Goal: Task Accomplishment & Management: Complete application form

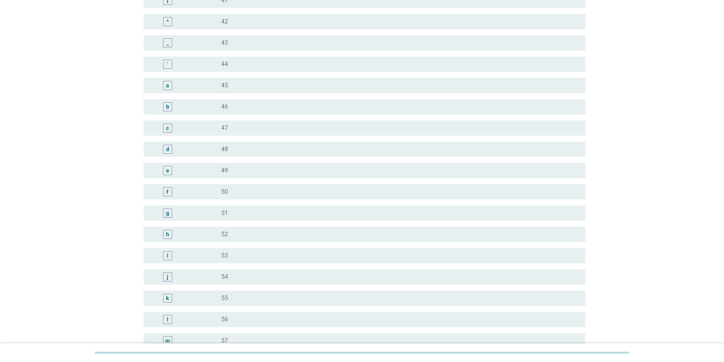
scroll to position [811, 0]
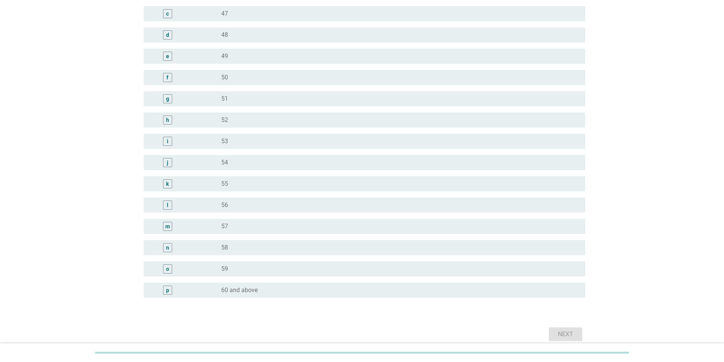
click at [192, 291] on div "p" at bounding box center [185, 290] width 71 height 9
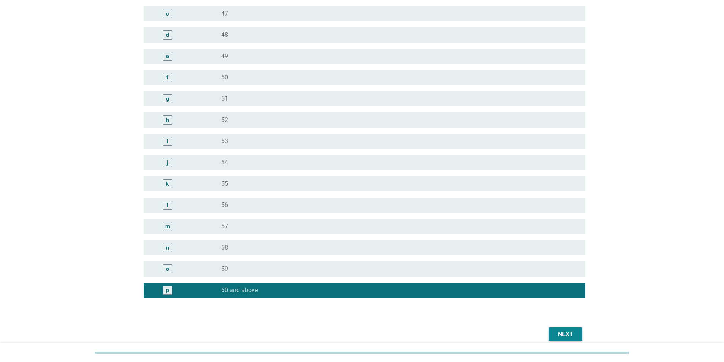
click at [556, 328] on button "Next" at bounding box center [565, 335] width 33 height 14
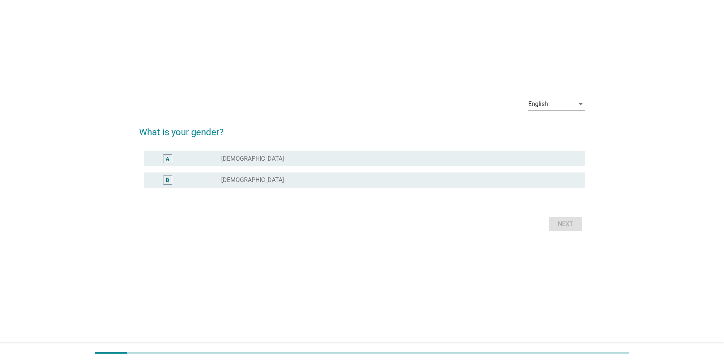
scroll to position [0, 0]
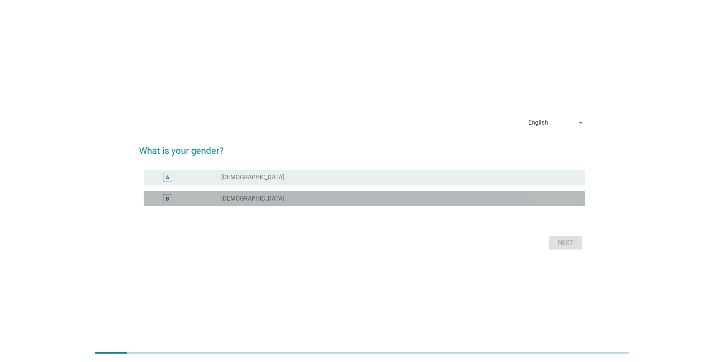
click at [472, 196] on div "radio_button_unchecked [DEMOGRAPHIC_DATA]" at bounding box center [397, 199] width 352 height 8
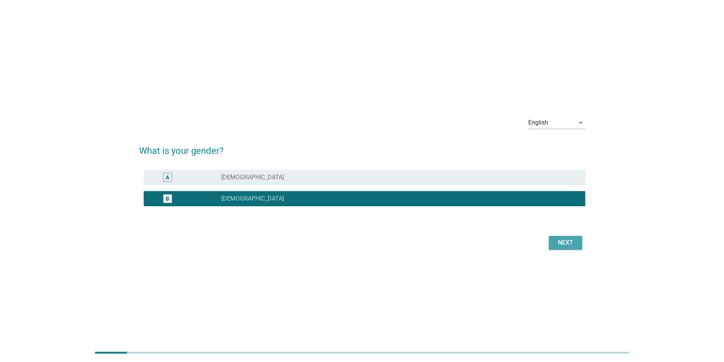
click at [562, 243] on div "Next" at bounding box center [565, 242] width 21 height 9
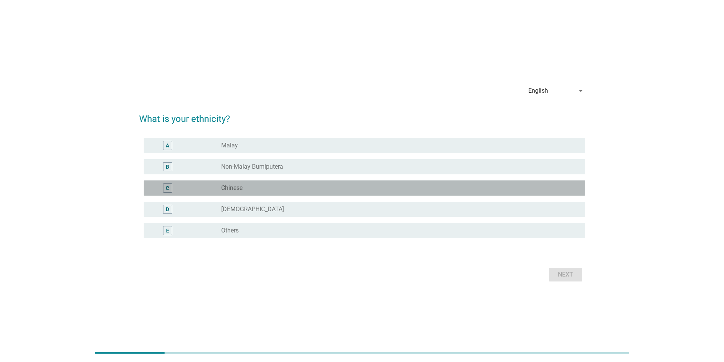
click at [255, 183] on div "C radio_button_unchecked Chinese" at bounding box center [365, 188] width 442 height 15
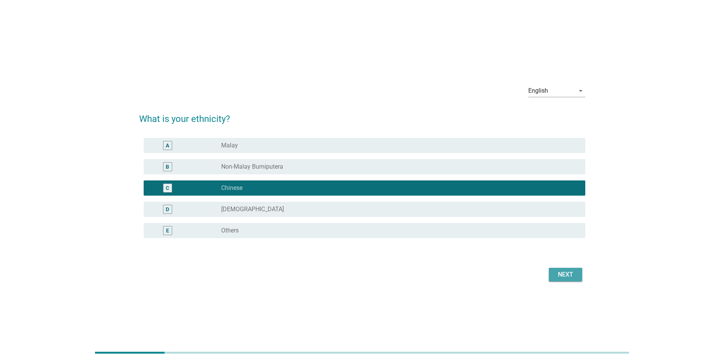
click at [566, 278] on div "Next" at bounding box center [565, 274] width 21 height 9
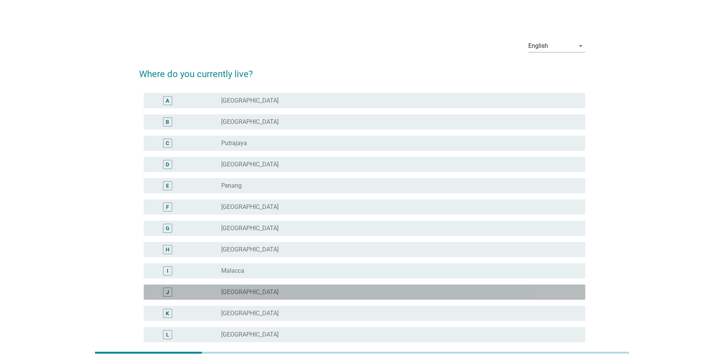
click at [239, 295] on div "radio_button_unchecked [GEOGRAPHIC_DATA]" at bounding box center [397, 292] width 352 height 8
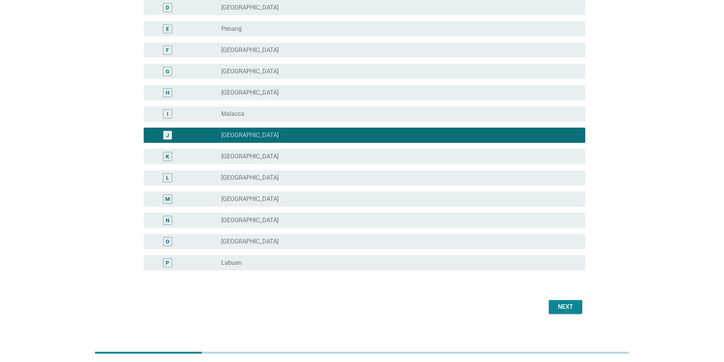
scroll to position [160, 0]
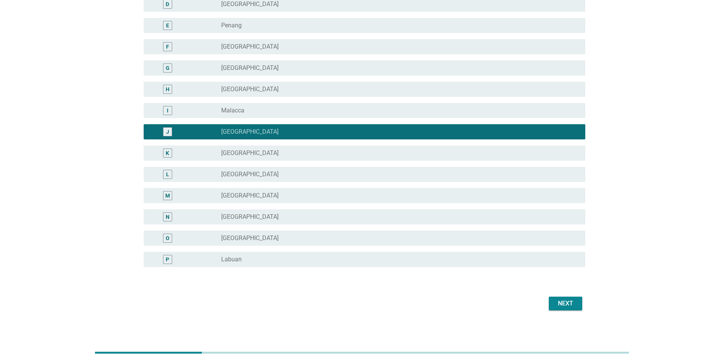
click at [572, 307] on div "Next" at bounding box center [565, 303] width 21 height 9
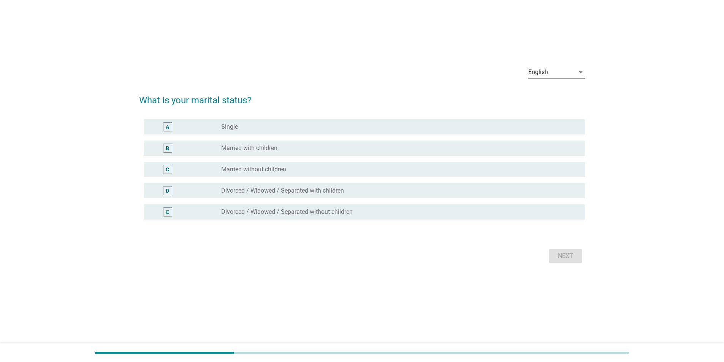
scroll to position [0, 0]
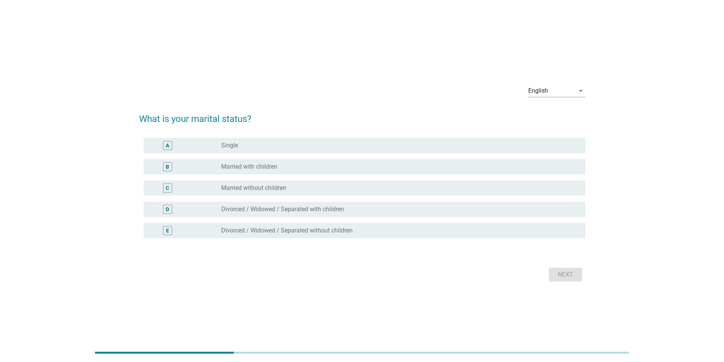
click at [267, 164] on label "Married with children" at bounding box center [249, 167] width 56 height 8
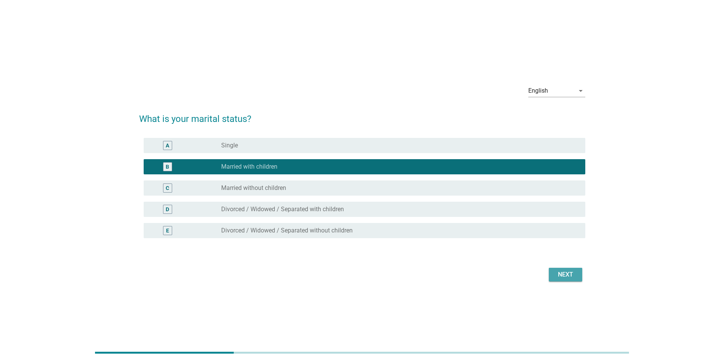
click at [566, 272] on div "Next" at bounding box center [565, 274] width 21 height 9
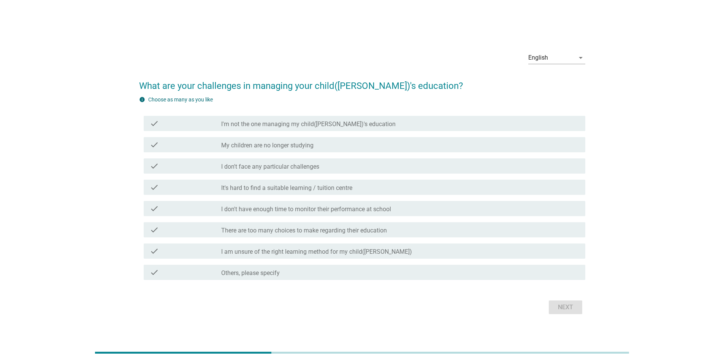
click at [309, 229] on label "There are too many choices to make regarding their education" at bounding box center [304, 231] width 166 height 8
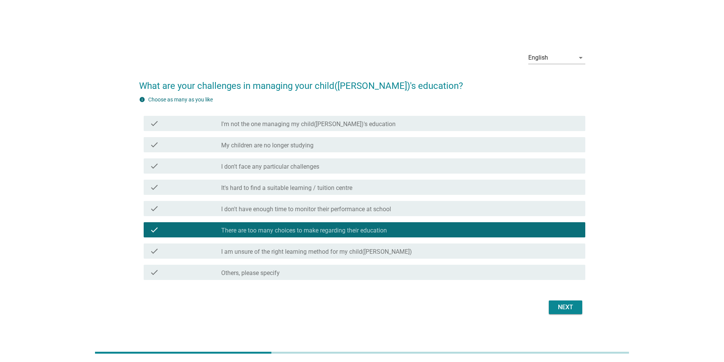
click at [581, 315] on div "Next" at bounding box center [362, 307] width 446 height 18
click at [563, 304] on div "Next" at bounding box center [565, 307] width 21 height 9
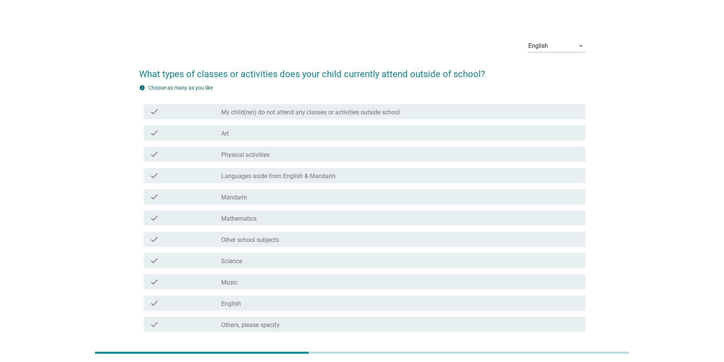
click at [259, 174] on label "Languages aside from English & Mandarin" at bounding box center [278, 177] width 114 height 8
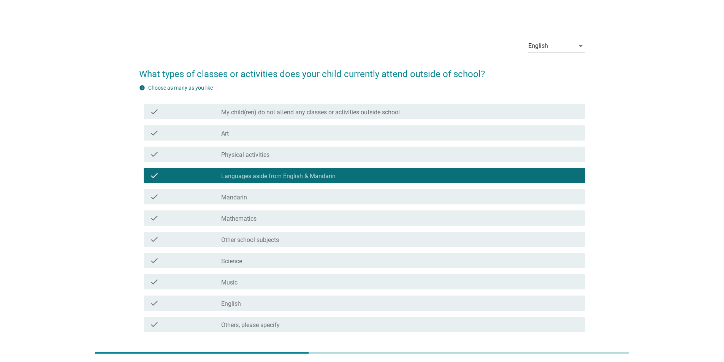
click at [260, 238] on label "Other school subjects" at bounding box center [250, 240] width 58 height 8
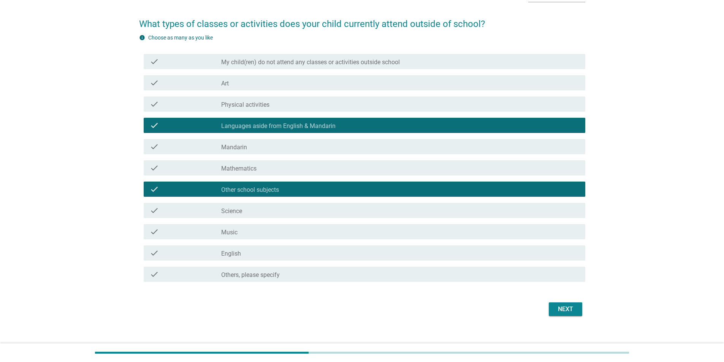
scroll to position [59, 0]
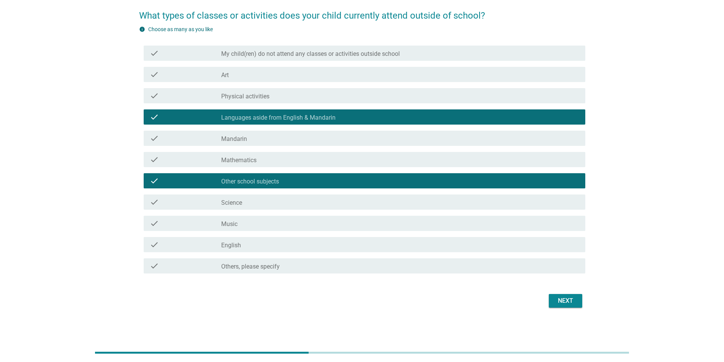
click at [572, 301] on div "Next" at bounding box center [565, 300] width 21 height 9
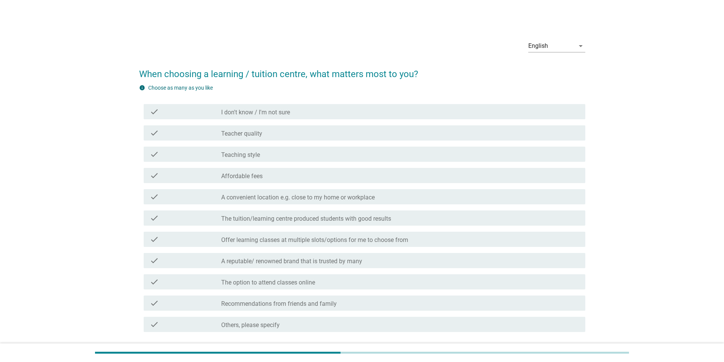
click at [286, 194] on label "A convenient location e.g. close to my home or workplace" at bounding box center [298, 198] width 154 height 8
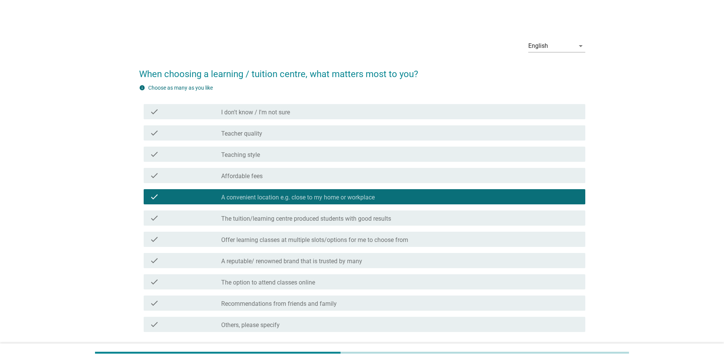
click at [275, 176] on div "check_box_outline_blank Affordable fees" at bounding box center [400, 175] width 358 height 9
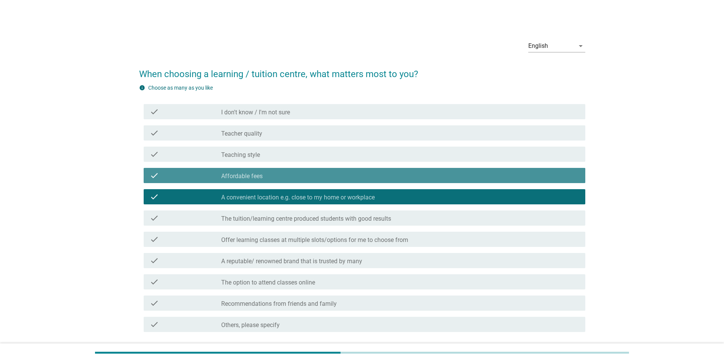
click at [238, 176] on label "Affordable fees" at bounding box center [241, 177] width 41 height 8
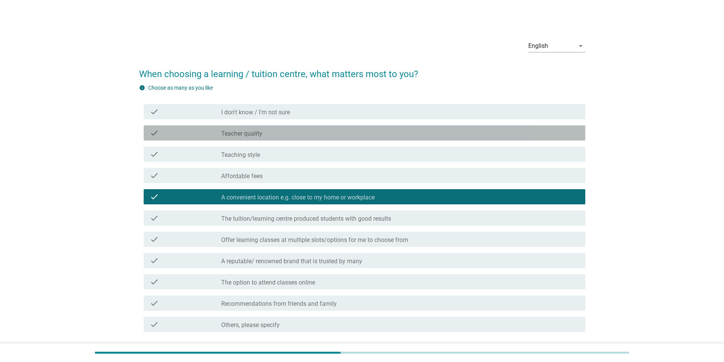
click at [256, 134] on label "Teacher quality" at bounding box center [241, 134] width 41 height 8
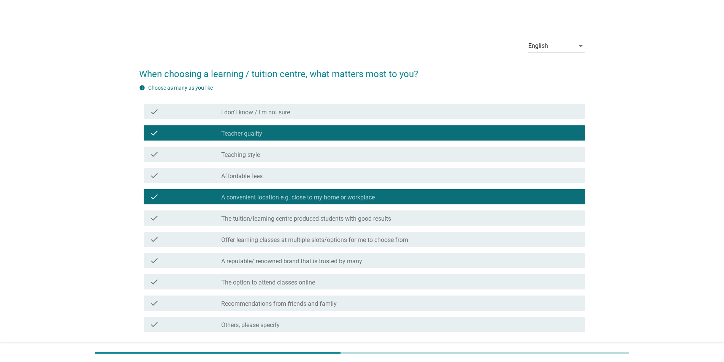
scroll to position [59, 0]
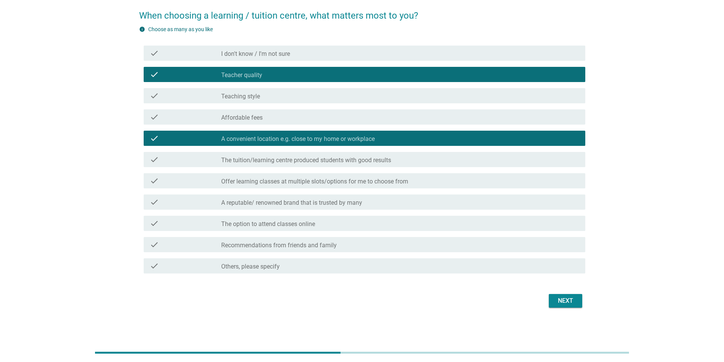
click at [534, 304] on div "Next" at bounding box center [362, 301] width 446 height 18
click at [568, 304] on div "Next" at bounding box center [565, 300] width 21 height 9
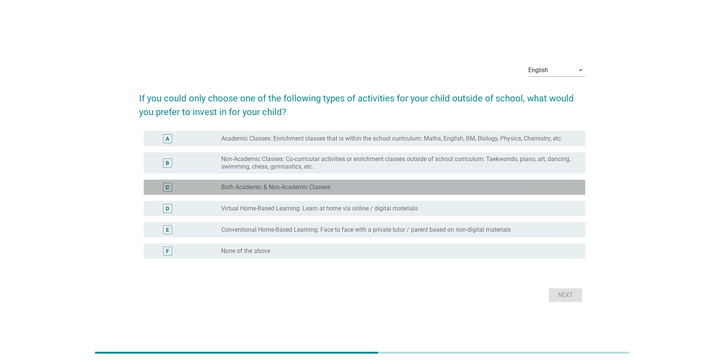
click at [282, 188] on label "Both Academic & Non-Academic Classes" at bounding box center [275, 188] width 109 height 8
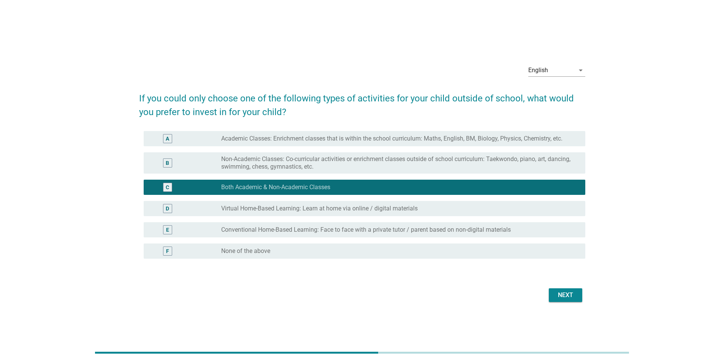
click at [569, 297] on div "Next" at bounding box center [565, 295] width 21 height 9
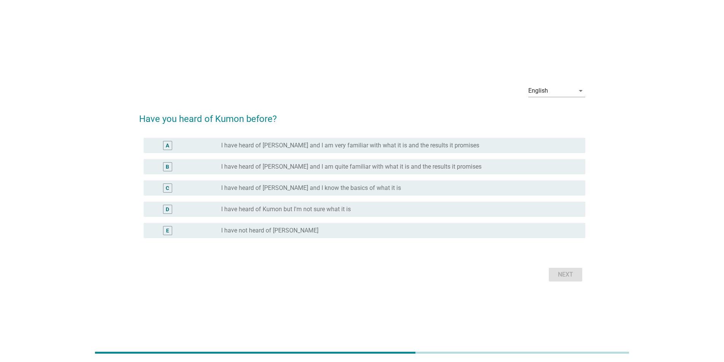
click at [311, 164] on label "I have heard of [PERSON_NAME] and I am quite familiar with what it is and the r…" at bounding box center [351, 167] width 260 height 8
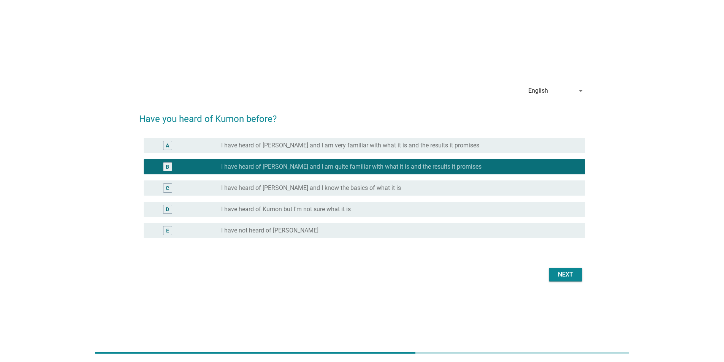
click at [573, 273] on div "Next" at bounding box center [565, 274] width 21 height 9
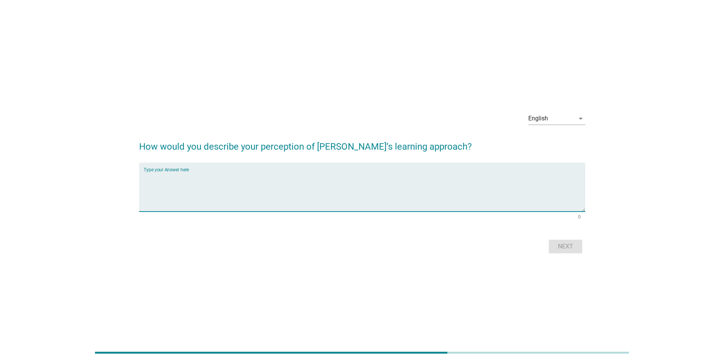
click at [225, 184] on textarea "Type your Answer here" at bounding box center [365, 192] width 442 height 40
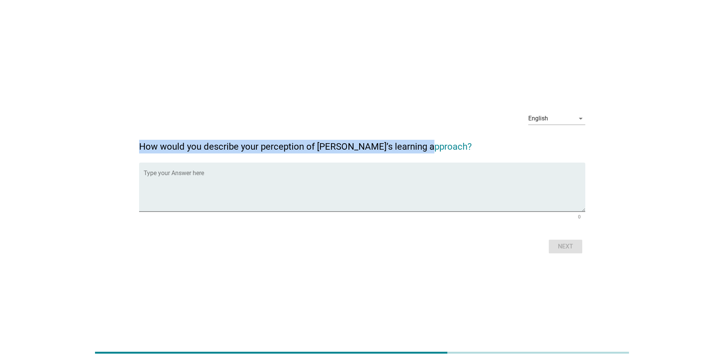
drag, startPoint x: 140, startPoint y: 146, endPoint x: 429, endPoint y: 139, distance: 288.6
click at [429, 139] on h2 "How would you describe your perception of [PERSON_NAME]’s learning approach?" at bounding box center [362, 142] width 446 height 21
copy h2 "How would you describe your perception of [PERSON_NAME]’s learning approach?"
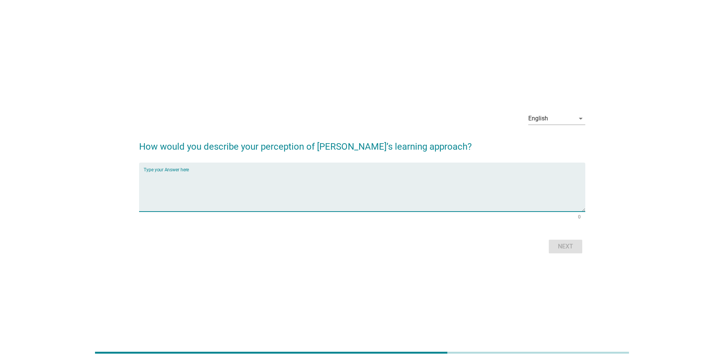
click at [281, 185] on textarea "Type your Answer here" at bounding box center [365, 192] width 442 height 40
type textarea "can train independent skills and self learning"
click at [555, 248] on div "Next" at bounding box center [565, 246] width 21 height 9
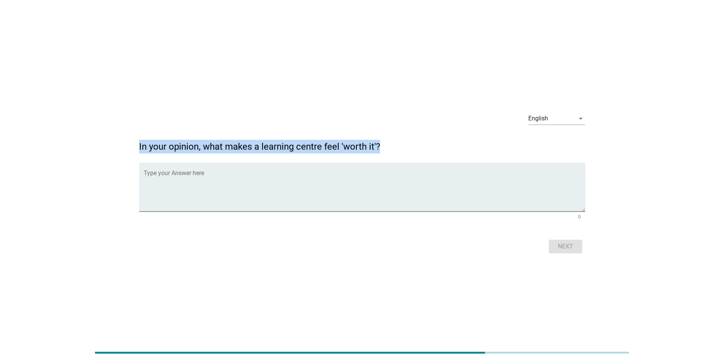
drag, startPoint x: 136, startPoint y: 144, endPoint x: 391, endPoint y: 146, distance: 254.7
click at [391, 146] on div "English arrow_drop_down In your opinion, what makes a learning centre feel 'wor…" at bounding box center [362, 181] width 458 height 162
copy h2 "In your opinion, what makes a learning centre feel 'worth it'?"
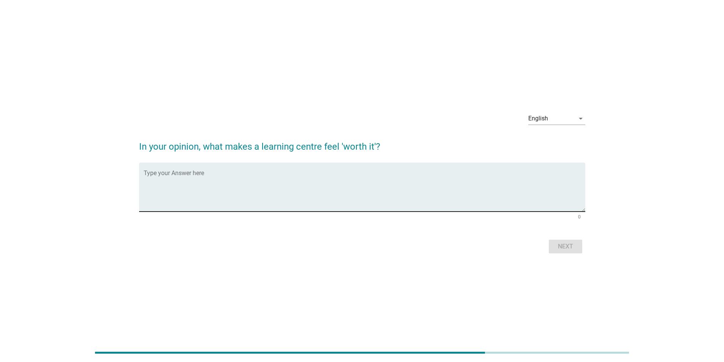
click at [315, 175] on textarea "Type your Answer here" at bounding box center [365, 192] width 442 height 40
click at [246, 176] on textarea "Type your Answer here" at bounding box center [365, 192] width 442 height 40
type textarea "quality and output learning is important for future"
click at [563, 249] on div "Next" at bounding box center [565, 246] width 21 height 9
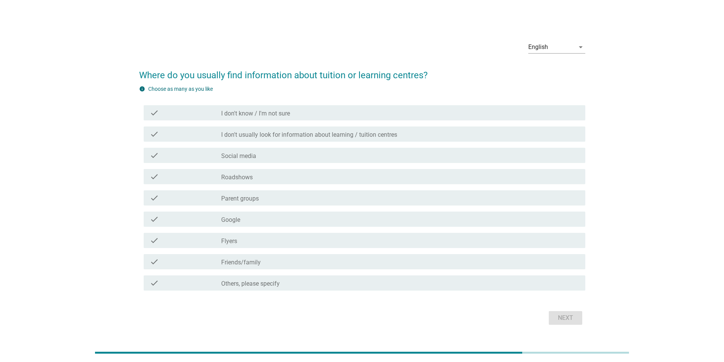
click at [256, 180] on div "check_box_outline_blank Roadshows" at bounding box center [400, 176] width 358 height 9
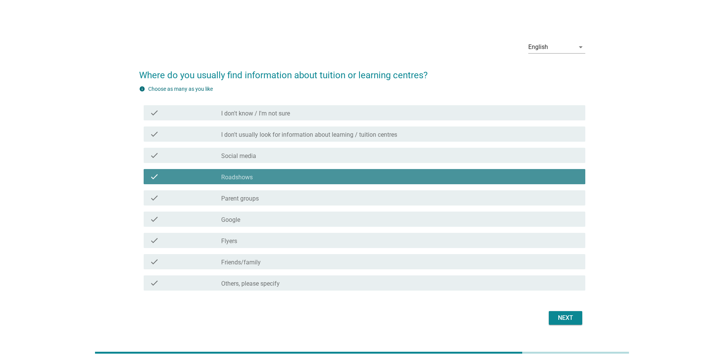
click at [256, 177] on div "check_box_outline_blank Roadshows" at bounding box center [400, 176] width 358 height 9
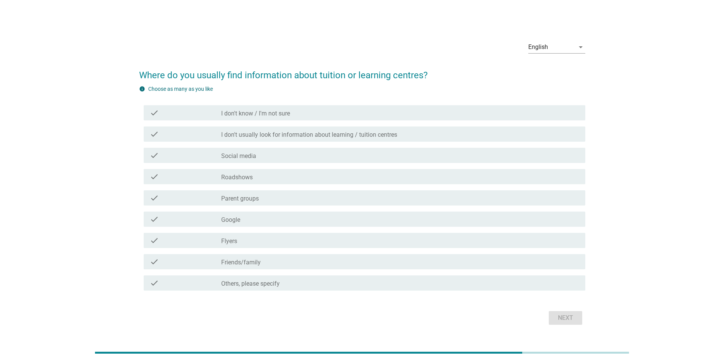
click at [252, 197] on label "Parent groups" at bounding box center [240, 199] width 38 height 8
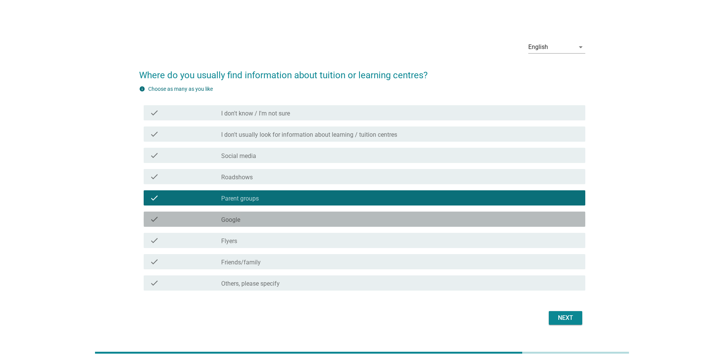
drag, startPoint x: 241, startPoint y: 215, endPoint x: 241, endPoint y: 227, distance: 11.8
click at [241, 215] on div "check_box_outline_blank Google" at bounding box center [400, 219] width 358 height 9
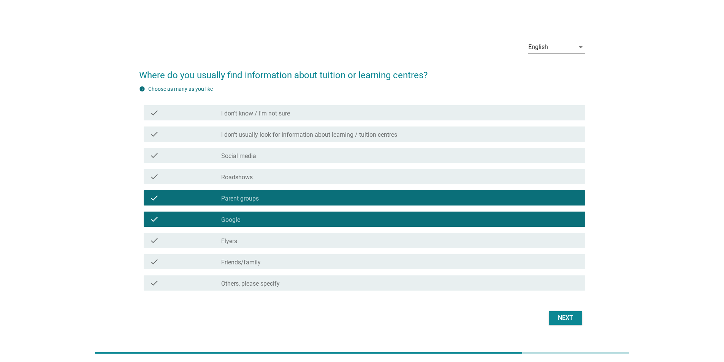
drag, startPoint x: 237, startPoint y: 243, endPoint x: 266, endPoint y: 252, distance: 30.5
click at [237, 243] on label "Flyers" at bounding box center [229, 242] width 16 height 8
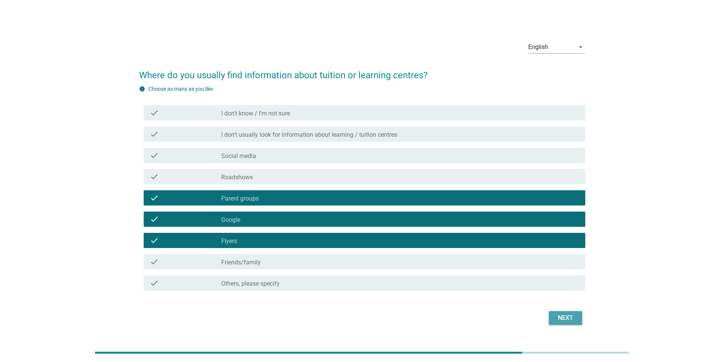
click at [563, 315] on div "Next" at bounding box center [565, 318] width 21 height 9
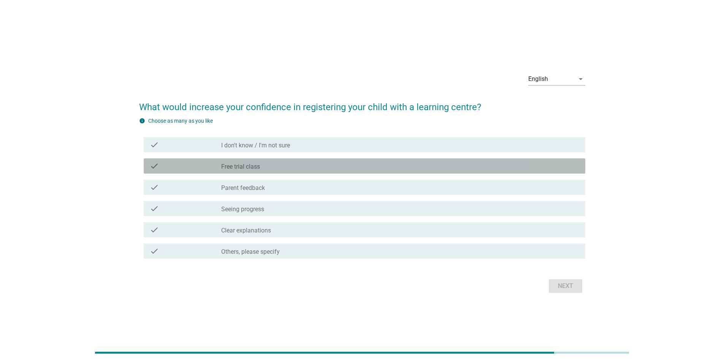
click at [256, 167] on label "Free trial class" at bounding box center [240, 167] width 39 height 8
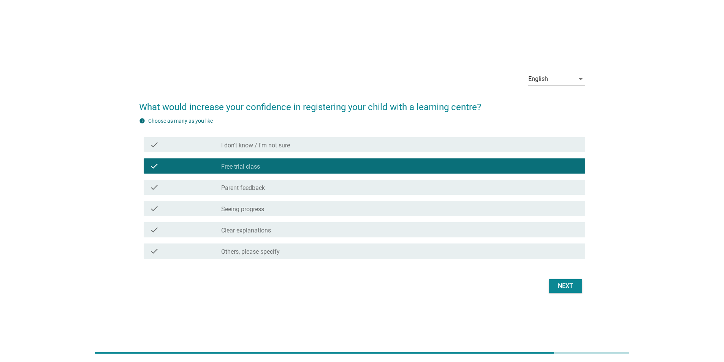
click at [248, 209] on label "Seeing progress" at bounding box center [242, 210] width 43 height 8
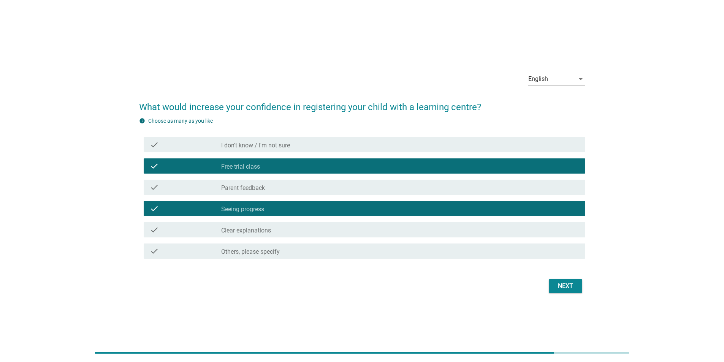
click at [561, 292] on button "Next" at bounding box center [565, 286] width 33 height 14
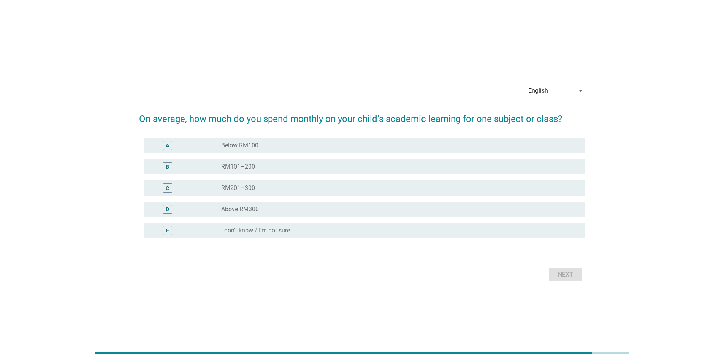
click at [266, 147] on div "radio_button_unchecked Below RM100" at bounding box center [397, 146] width 352 height 8
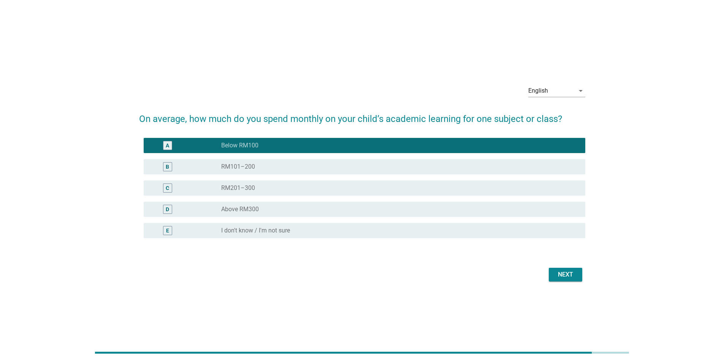
click at [575, 277] on div "Next" at bounding box center [565, 274] width 21 height 9
